Goal: Transaction & Acquisition: Purchase product/service

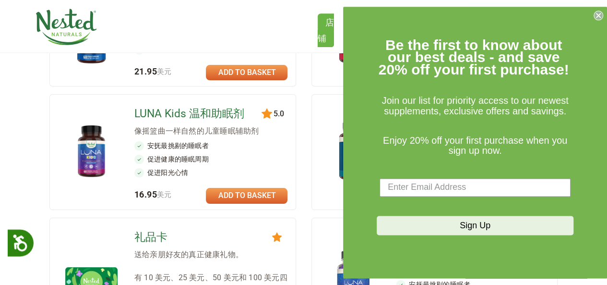
scroll to position [384, 0]
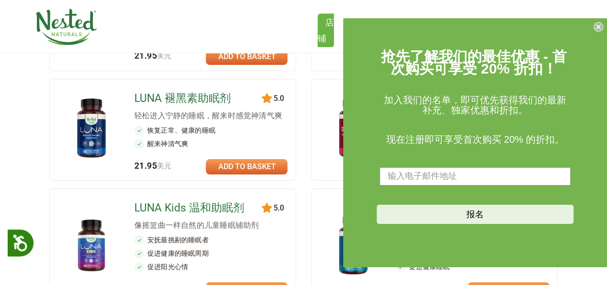
click at [599, 14] on div "店铺 健康老龄化 超级绿色 D-甘露糖 胆碱 安稳的睡眠 LUNA睡眠补充剂 LUNA 不含褪黑激素 [PERSON_NAME]儿童睡眠辅助器 镁 5-羟色氨…" at bounding box center [303, 26] width 607 height 52
click at [599, 23] on circle "关闭对话框" at bounding box center [598, 26] width 9 height 9
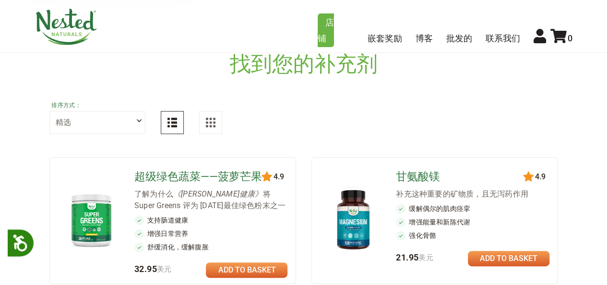
scroll to position [0, 0]
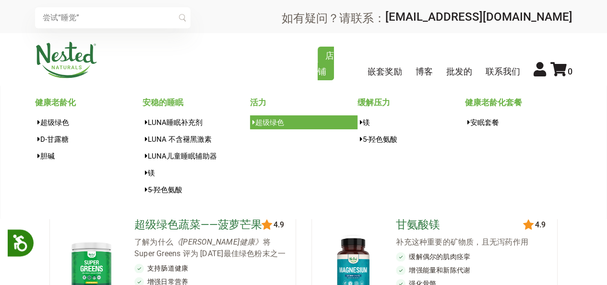
click at [270, 123] on font "超级绿色" at bounding box center [269, 122] width 29 height 9
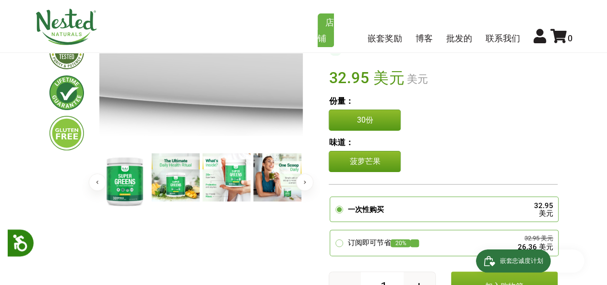
scroll to position [166, 0]
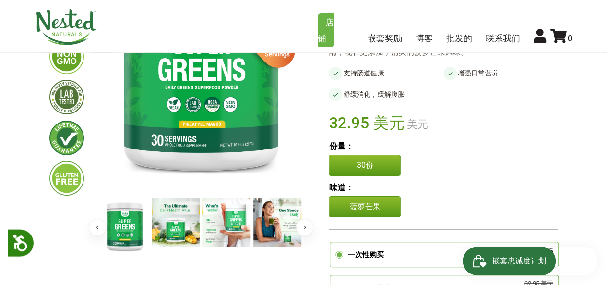
click at [304, 224] on button "下一个" at bounding box center [304, 226] width 17 height 17
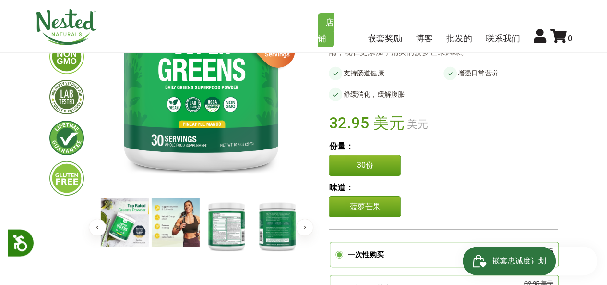
click at [241, 234] on img at bounding box center [226, 225] width 48 height 55
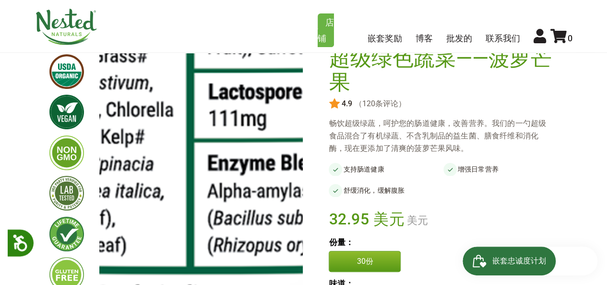
scroll to position [118, 0]
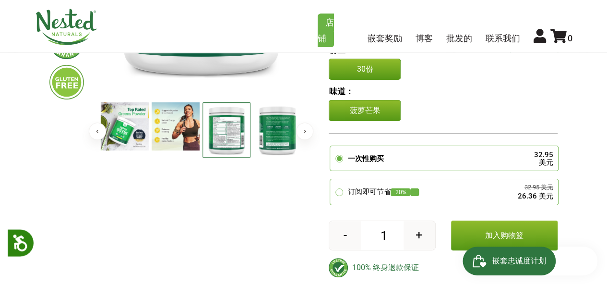
scroll to position [70, 0]
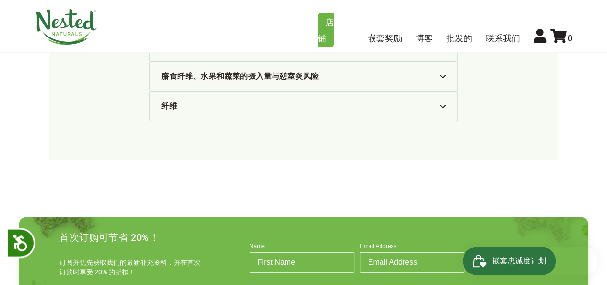
scroll to position [2979, 0]
